Goal: Task Accomplishment & Management: Complete application form

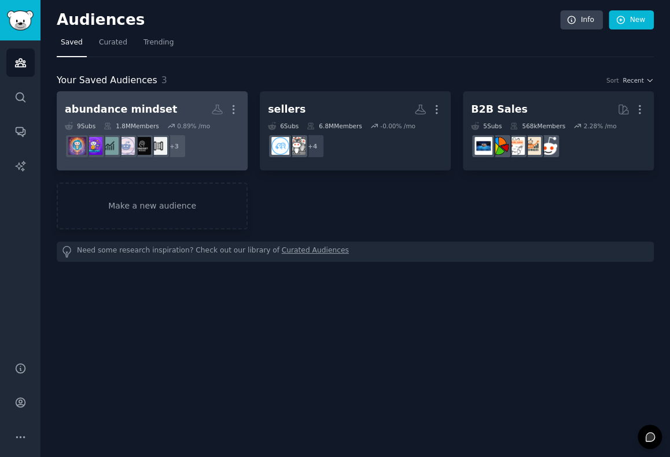
click at [132, 102] on div "abundance mindset" at bounding box center [121, 109] width 112 height 14
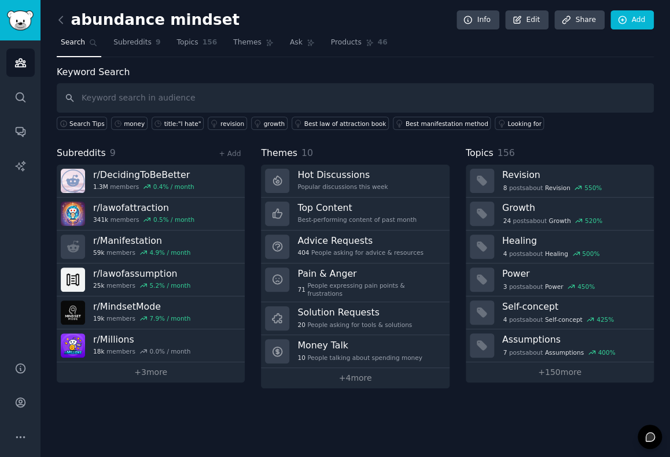
click at [55, 16] on div "abundance mindset Info Edit Share Add Search Subreddits 9 Topics 156 Themes Ask…" at bounding box center [354, 228] width 629 height 457
click at [64, 19] on icon at bounding box center [61, 20] width 12 height 12
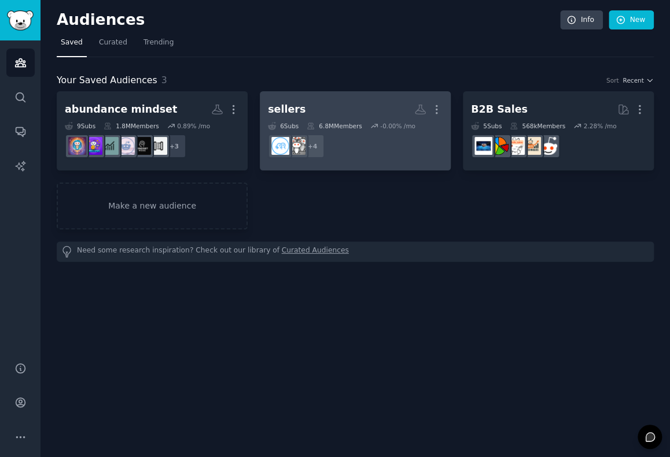
click at [303, 113] on h2 "sellers More" at bounding box center [355, 109] width 175 height 20
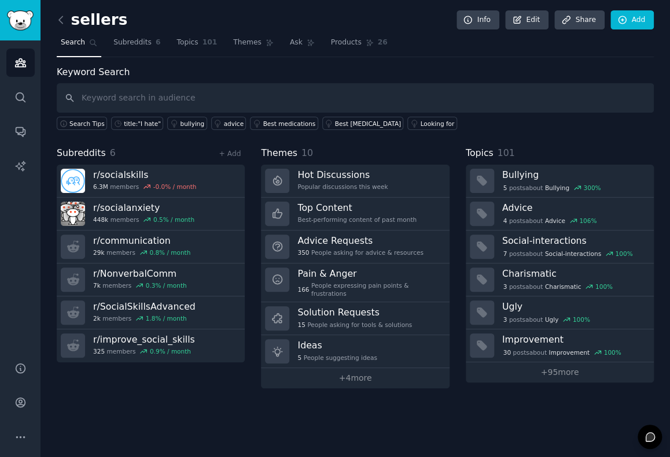
click at [65, 25] on link at bounding box center [64, 20] width 14 height 19
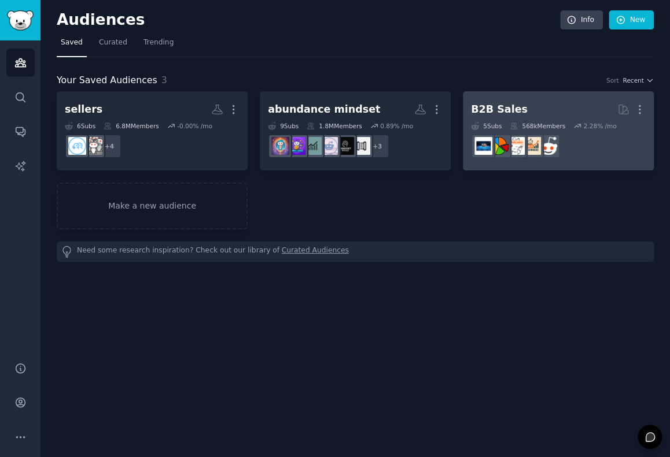
click at [540, 132] on dd at bounding box center [558, 146] width 175 height 32
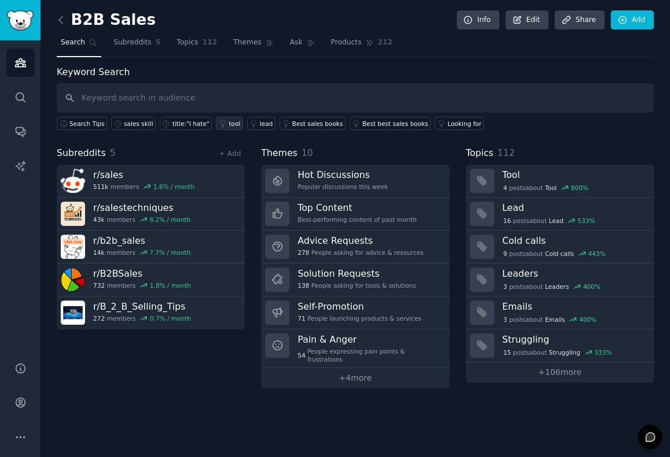
click at [219, 122] on icon at bounding box center [223, 124] width 8 height 8
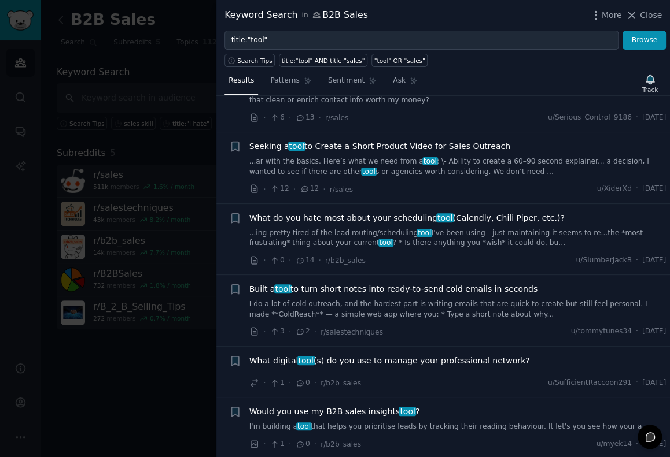
scroll to position [501, 0]
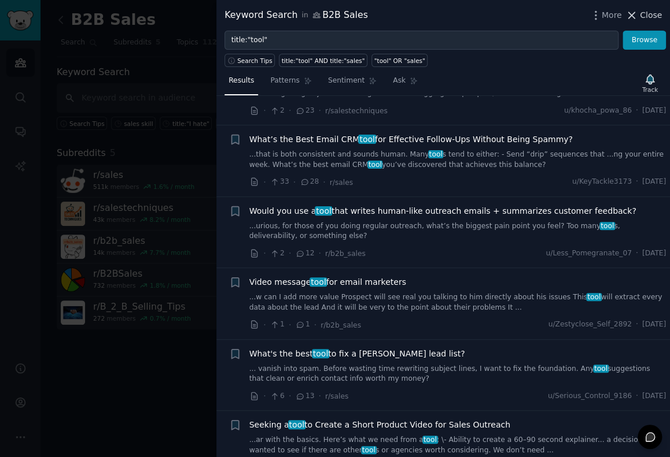
click at [641, 10] on button "Close" at bounding box center [643, 15] width 36 height 12
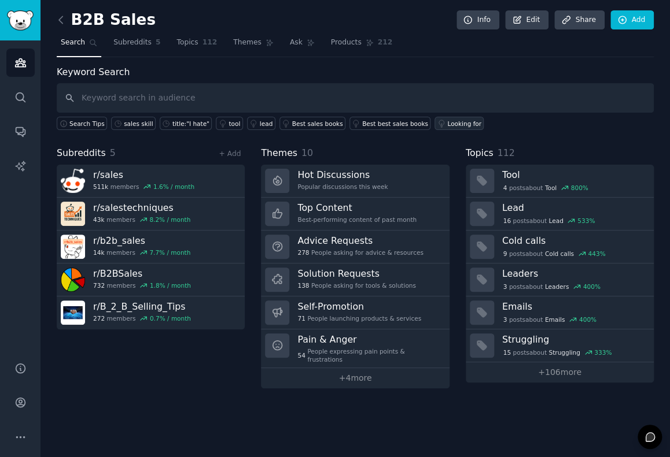
click at [447, 124] on div "Looking for" at bounding box center [464, 124] width 34 height 8
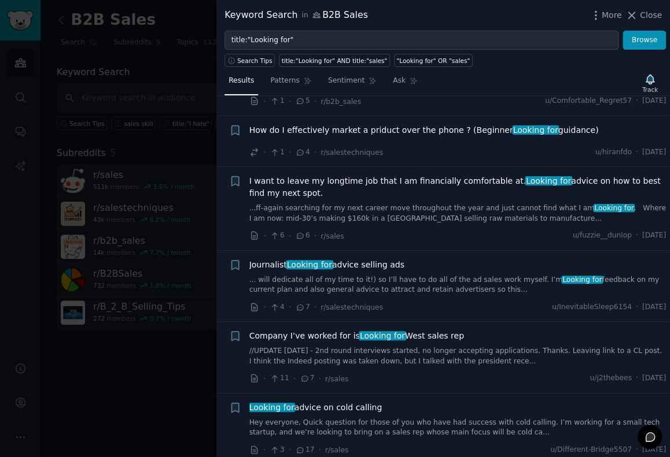
scroll to position [1253, 0]
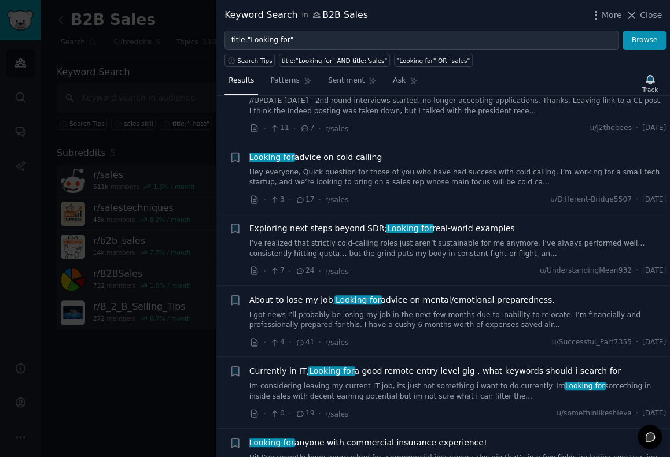
click at [648, 16] on span "Close" at bounding box center [651, 15] width 22 height 12
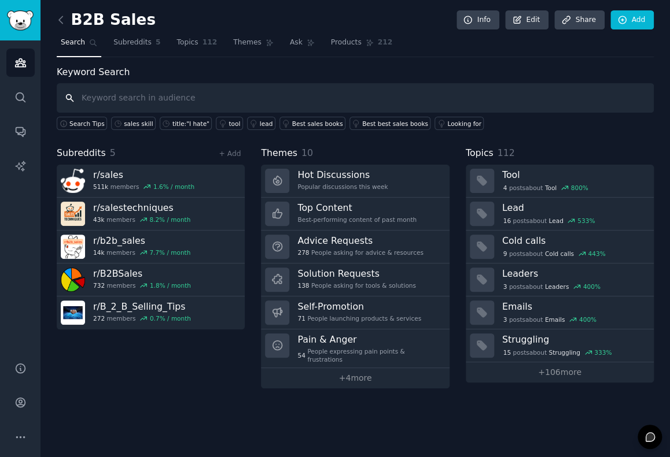
click at [111, 101] on input "text" at bounding box center [355, 97] width 597 height 29
click at [56, 8] on div "B2B Sales Info Edit Share Add Search Subreddits 5 Topics 112 Themes Ask Product…" at bounding box center [354, 228] width 629 height 457
click at [60, 25] on link at bounding box center [64, 20] width 14 height 19
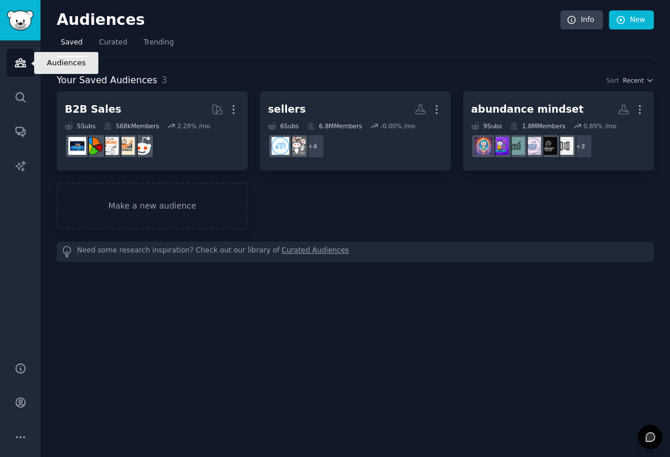
click at [25, 66] on icon "Sidebar" at bounding box center [20, 63] width 12 height 12
click at [19, 13] on img "Sidebar" at bounding box center [20, 20] width 27 height 20
click at [642, 17] on link "New" at bounding box center [630, 20] width 45 height 20
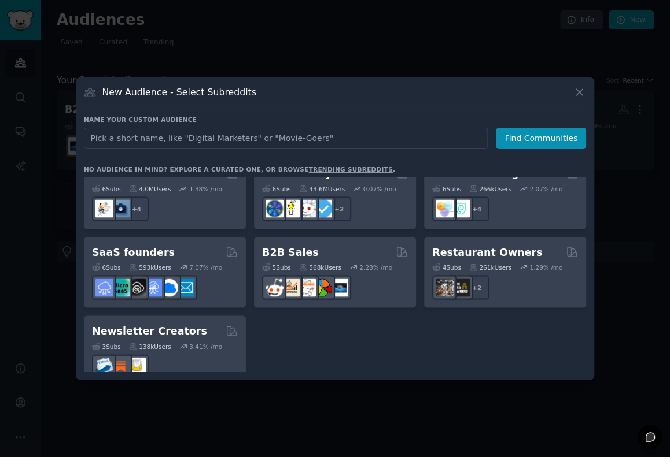
scroll to position [902, 0]
click at [201, 138] on input "text" at bounding box center [286, 138] width 404 height 21
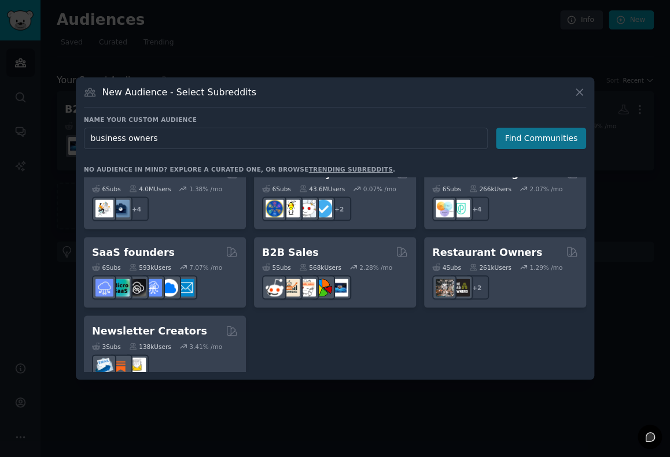
type input "business owners"
click at [518, 136] on button "Find Communities" at bounding box center [541, 138] width 90 height 21
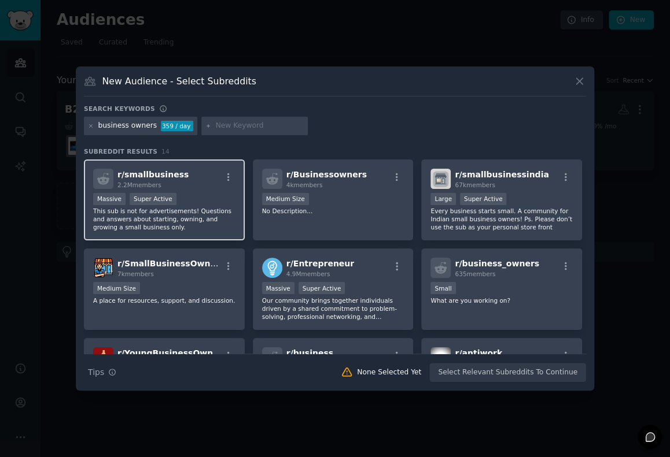
click at [149, 175] on span "r/ smallbusiness" at bounding box center [152, 174] width 71 height 9
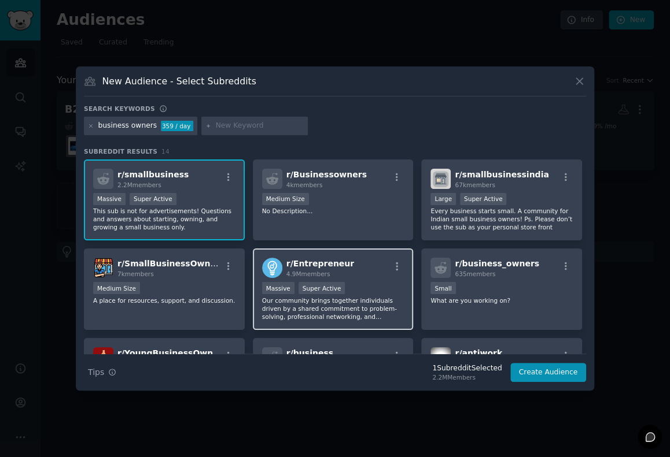
click at [291, 272] on span "4.9M members" at bounding box center [308, 274] width 44 height 7
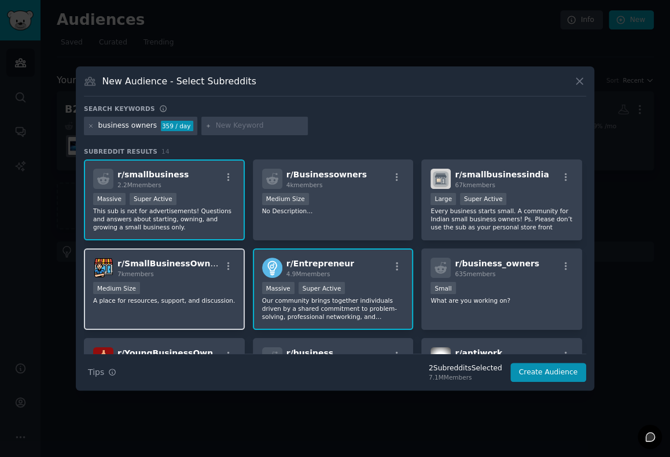
click at [194, 272] on div "7k members" at bounding box center [169, 274] width 104 height 8
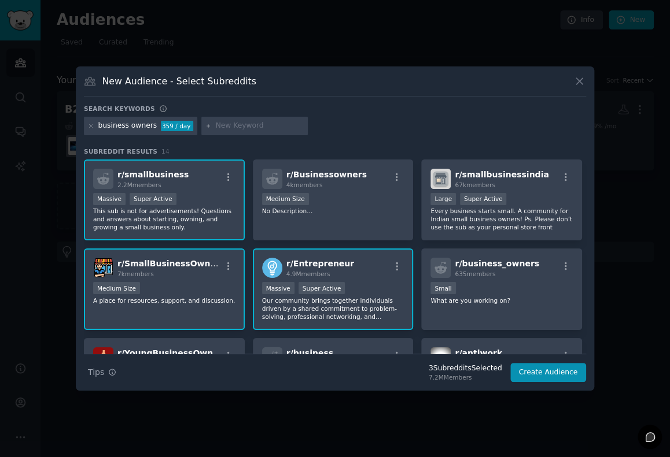
scroll to position [201, 0]
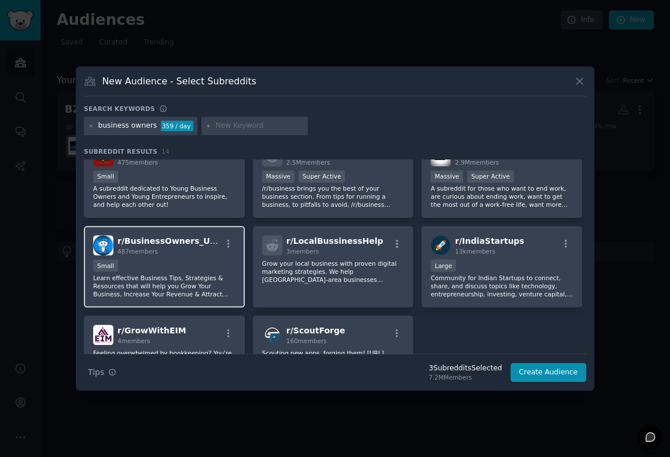
click at [200, 264] on div "Small" at bounding box center [164, 267] width 142 height 14
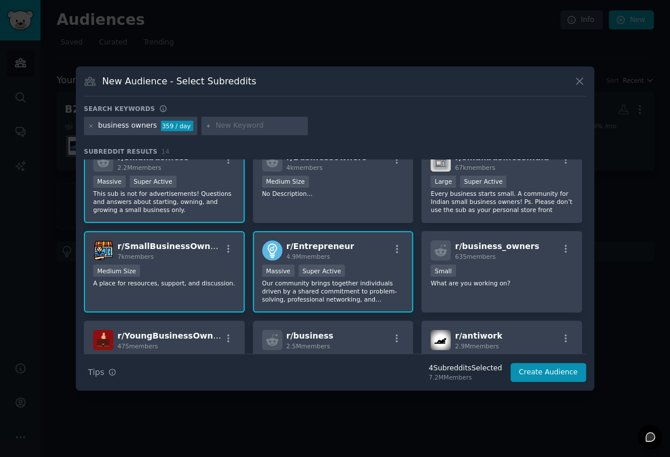
scroll to position [0, 0]
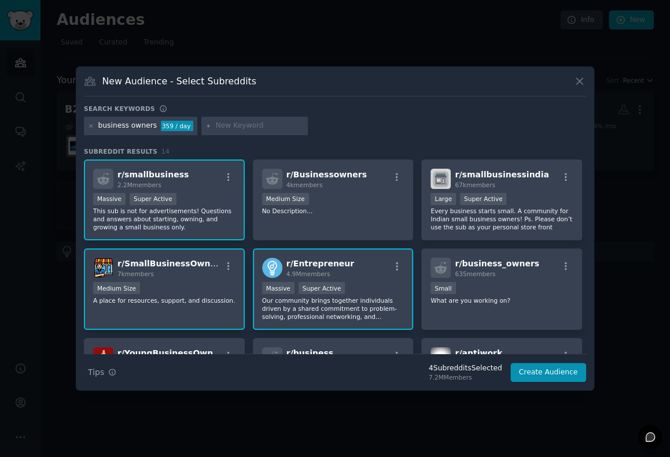
click at [173, 212] on p "This sub is not for advertisements! Questions and answers about starting, ownin…" at bounding box center [164, 219] width 142 height 24
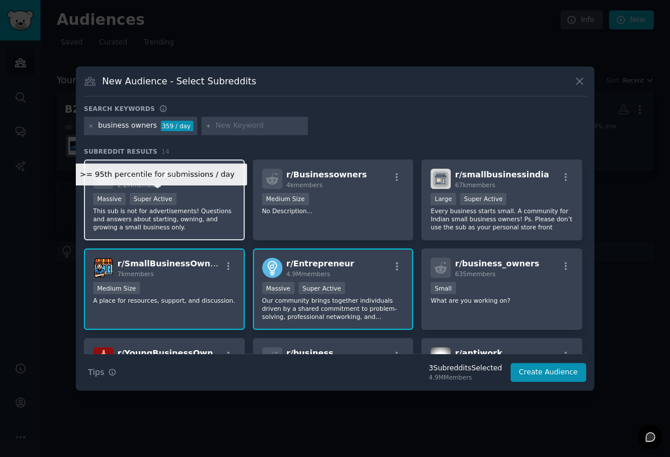
click at [164, 201] on div "Super Active" at bounding box center [153, 199] width 47 height 12
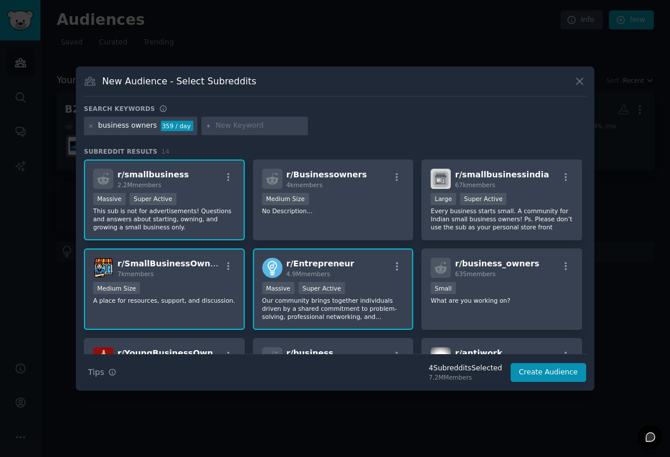
click at [197, 270] on div "7k members" at bounding box center [169, 274] width 104 height 8
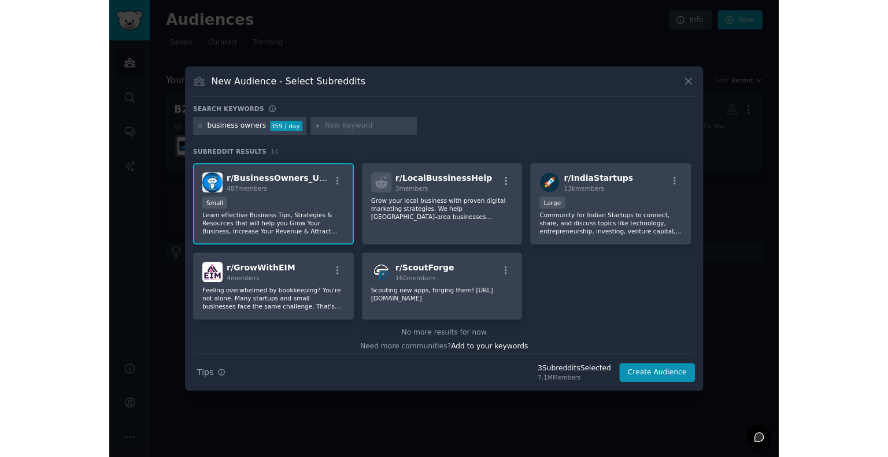
scroll to position [268, 0]
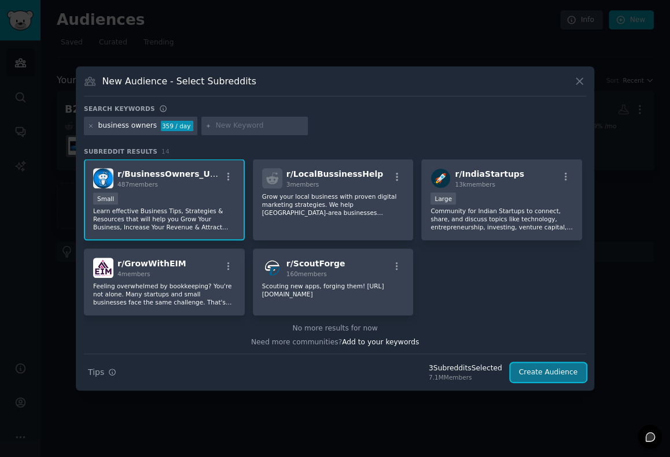
click at [553, 375] on button "Create Audience" at bounding box center [548, 373] width 76 height 20
